Goal: Register for event/course

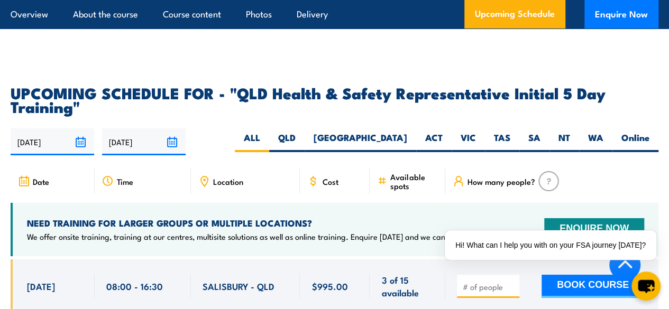
scroll to position [1824, 0]
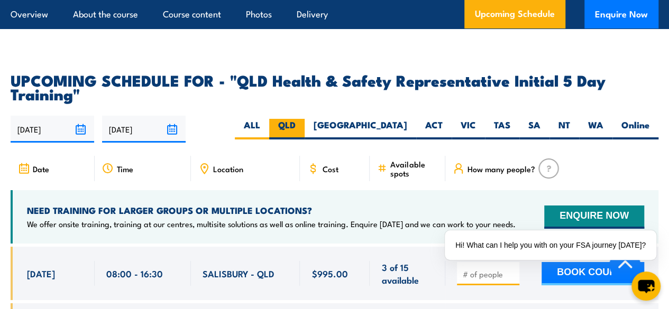
click at [305, 140] on label "QLD" at bounding box center [286, 129] width 35 height 21
click at [303, 126] on input "QLD" at bounding box center [299, 122] width 7 height 7
radio input "true"
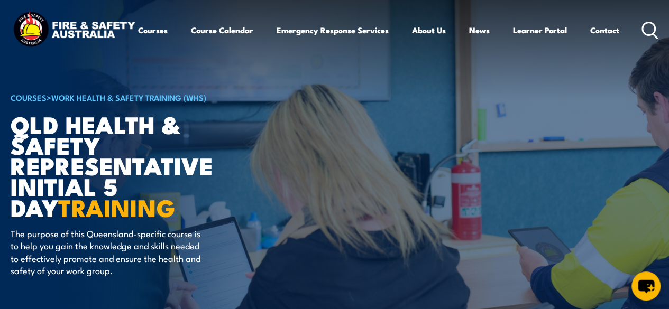
click at [642, 39] on icon at bounding box center [650, 30] width 17 height 17
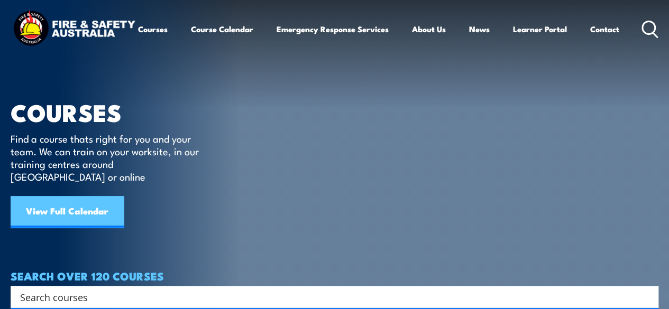
click at [78, 203] on link "View Full Calendar" at bounding box center [67, 212] width 113 height 32
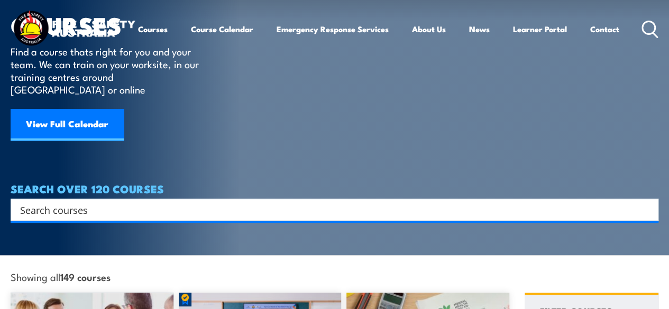
scroll to position [212, 0]
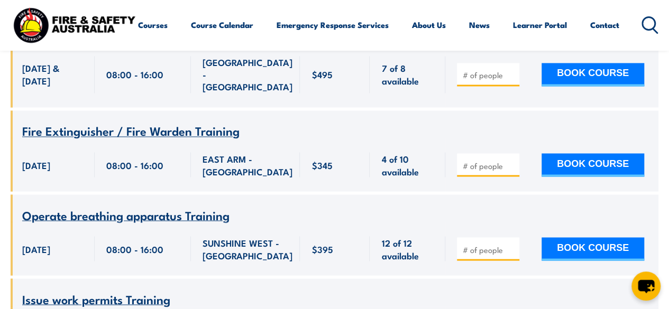
scroll to position [10897, 0]
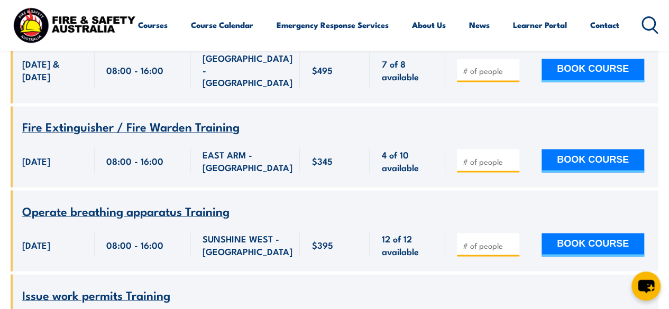
drag, startPoint x: 145, startPoint y: 196, endPoint x: 112, endPoint y: 206, distance: 34.8
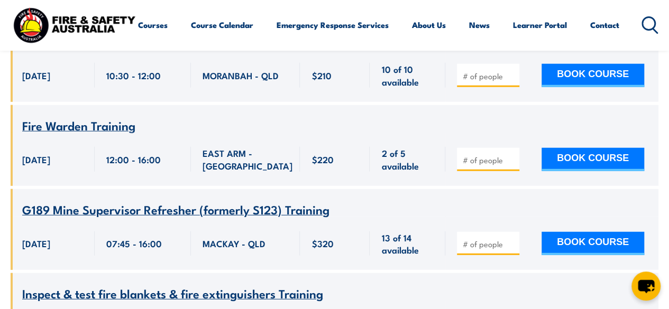
scroll to position [11320, 0]
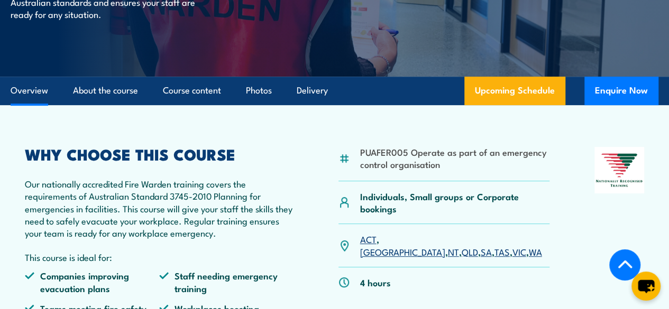
scroll to position [264, 0]
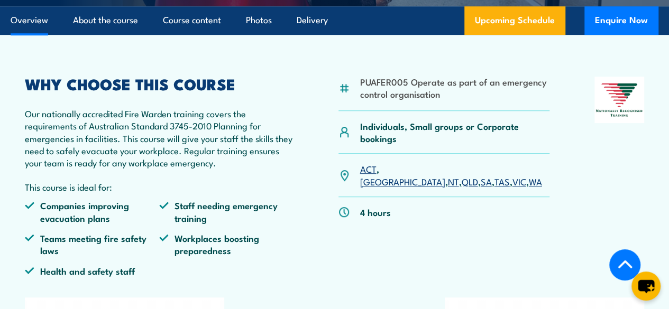
click at [462, 188] on link "QLD" at bounding box center [470, 181] width 16 height 13
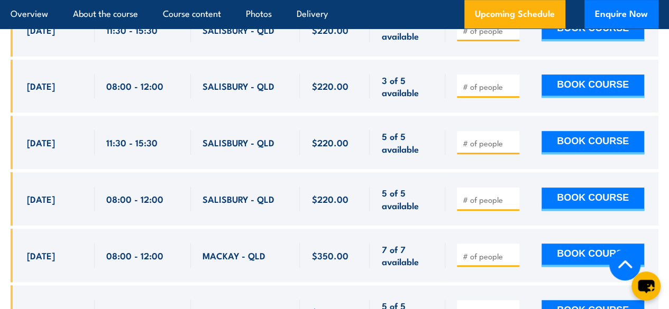
scroll to position [2313, 0]
